Goal: Information Seeking & Learning: Learn about a topic

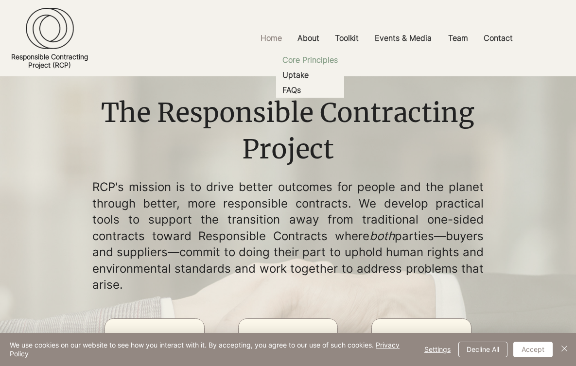
click at [312, 66] on p "Core Principles" at bounding box center [309, 59] width 63 height 15
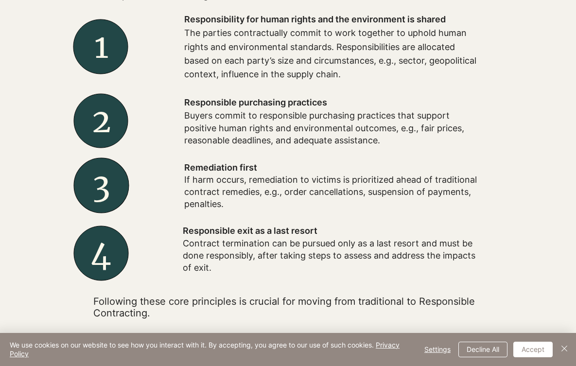
scroll to position [398, 0]
click at [176, 111] on div at bounding box center [331, 120] width 368 height 65
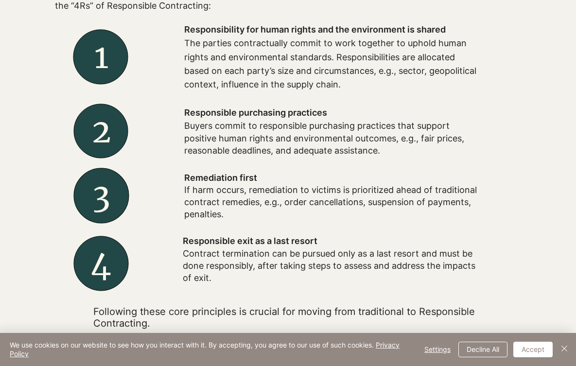
scroll to position [387, 0]
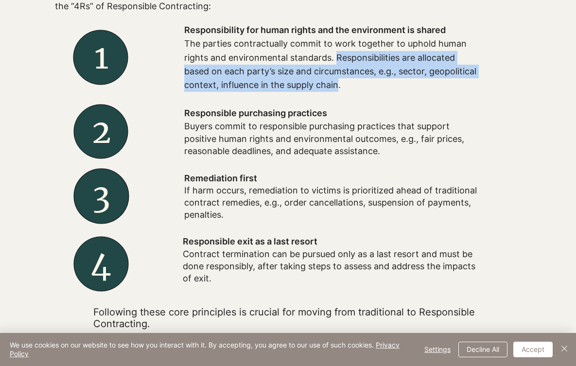
drag, startPoint x: 334, startPoint y: 67, endPoint x: 337, endPoint y: 95, distance: 27.8
click at [337, 91] on p "The parties contractually commit to work together to uphold human rights and en…" at bounding box center [331, 64] width 295 height 54
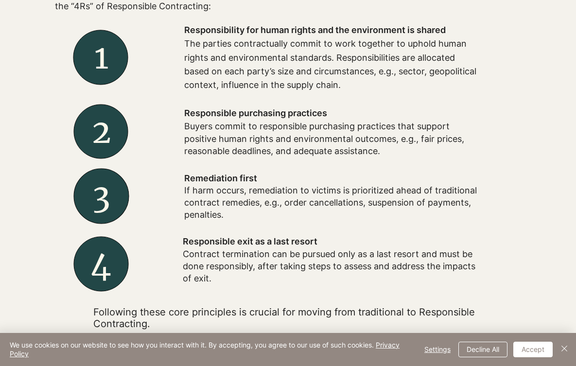
click at [188, 56] on p "The parties contractually commit to work together to uphold human rights and en…" at bounding box center [331, 64] width 295 height 54
drag, startPoint x: 183, startPoint y: 40, endPoint x: 418, endPoint y: 28, distance: 235.0
click at [418, 28] on div at bounding box center [331, 57] width 368 height 83
click at [378, 35] on span "Responsibility for human rights and the environment is shared" at bounding box center [314, 30] width 261 height 10
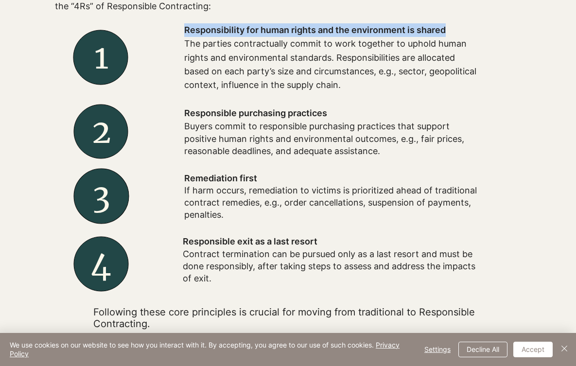
drag, startPoint x: 185, startPoint y: 38, endPoint x: 450, endPoint y: 41, distance: 265.8
click at [450, 37] on p "Responsibility for human rights and the environment is shared" at bounding box center [331, 30] width 295 height 14
copy span "Responsibility for human rights and the environment is shared"
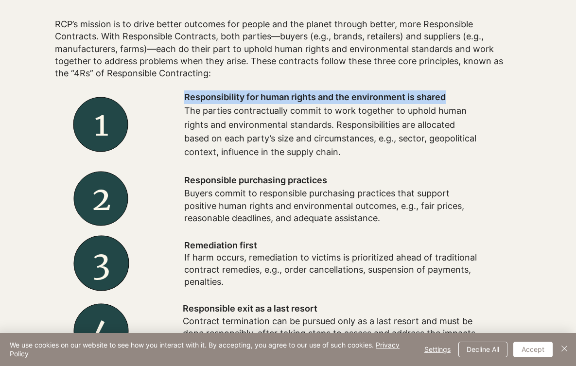
scroll to position [320, 0]
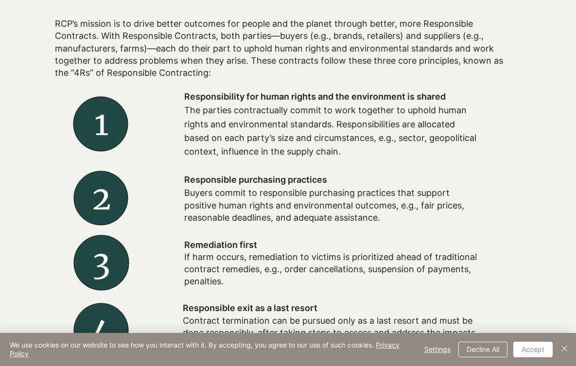
click at [61, 192] on h2 "2" at bounding box center [101, 198] width 92 height 45
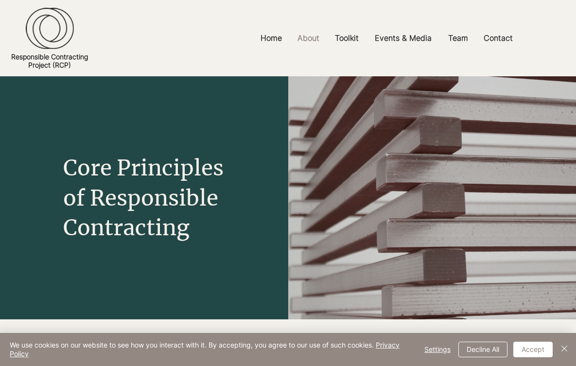
scroll to position [0, 0]
click at [277, 42] on p "Home" at bounding box center [271, 38] width 31 height 22
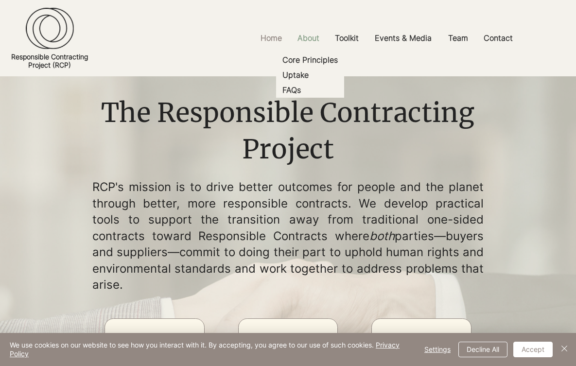
click at [313, 43] on p "About" at bounding box center [308, 38] width 32 height 22
